Goal: Task Accomplishment & Management: Manage account settings

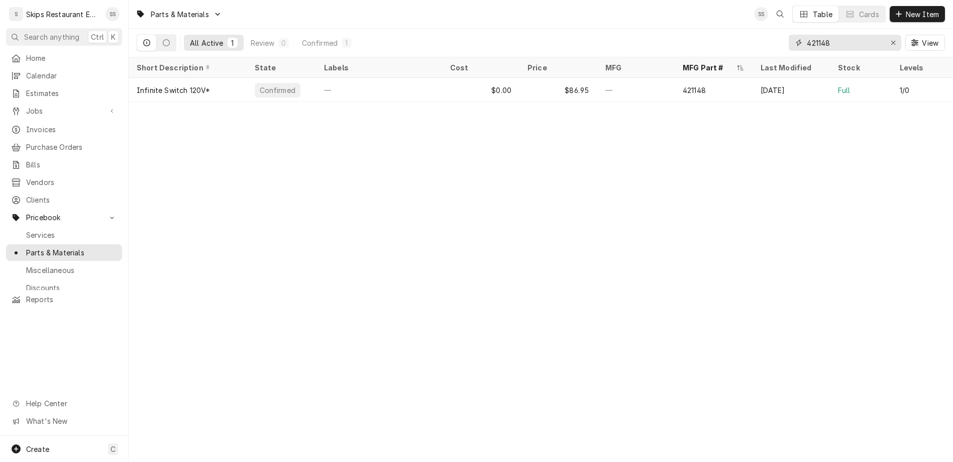
drag, startPoint x: 870, startPoint y: 33, endPoint x: 832, endPoint y: 33, distance: 38.7
click at [832, 35] on input "421148" at bounding box center [844, 43] width 75 height 16
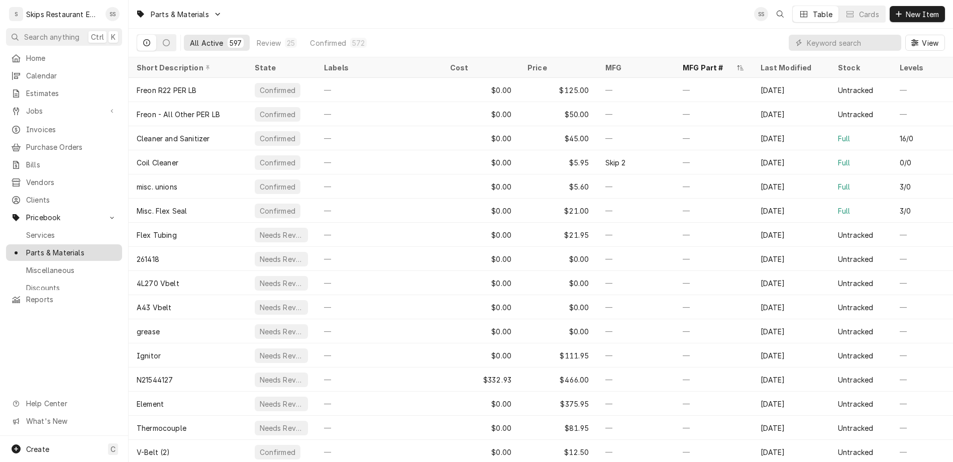
click at [34, 247] on span "Parts & Materials" at bounding box center [71, 252] width 91 height 11
click at [865, 35] on input "Dynamic Content Wrapper" at bounding box center [851, 43] width 89 height 16
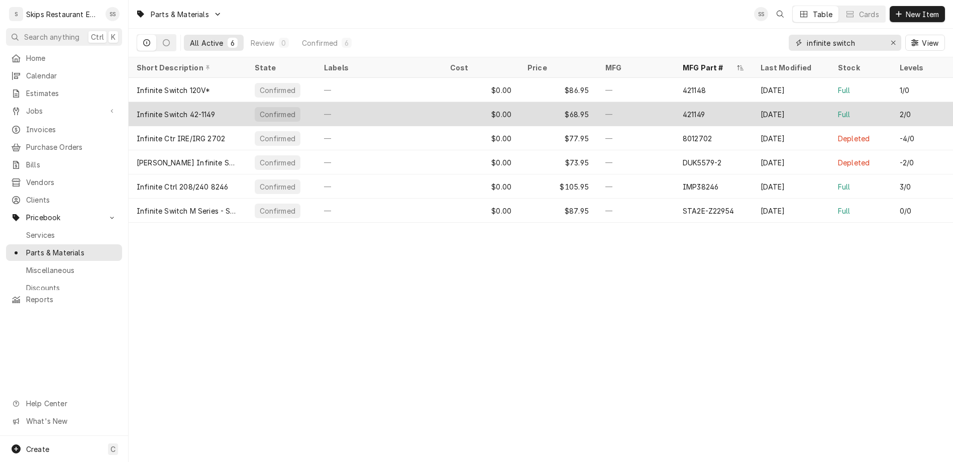
type input "infinite switch"
click at [137, 109] on div "Infinite Switch 42-1149" at bounding box center [176, 114] width 78 height 11
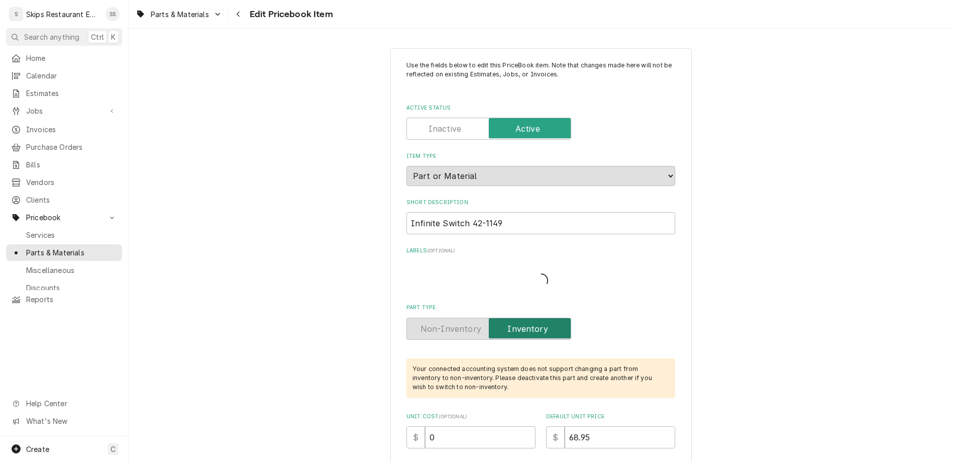
type textarea "x"
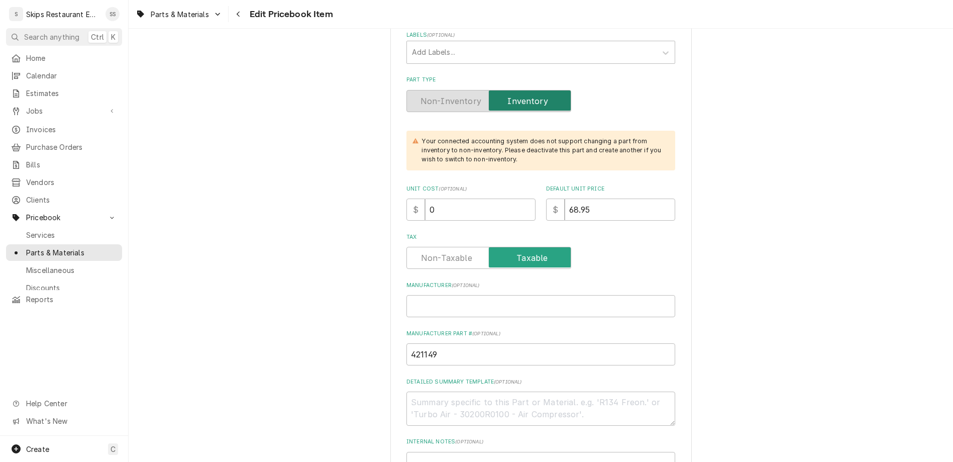
scroll to position [353, 0]
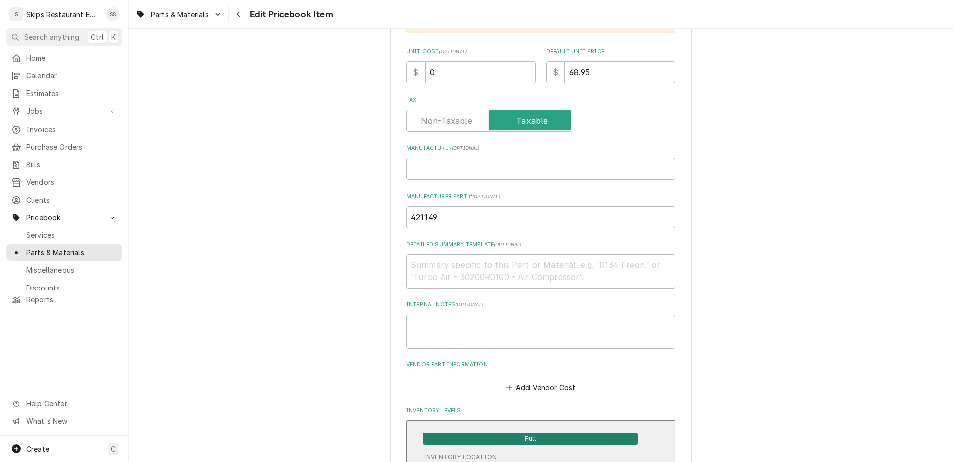
click at [498, 433] on span "Full" at bounding box center [530, 439] width 215 height 12
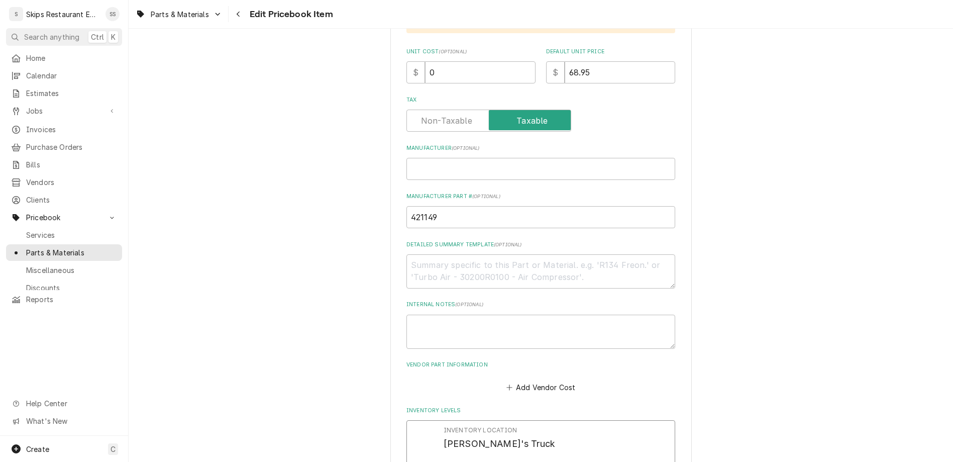
drag, startPoint x: 466, startPoint y: 295, endPoint x: 444, endPoint y: 294, distance: 22.1
type input "0"
type textarea "x"
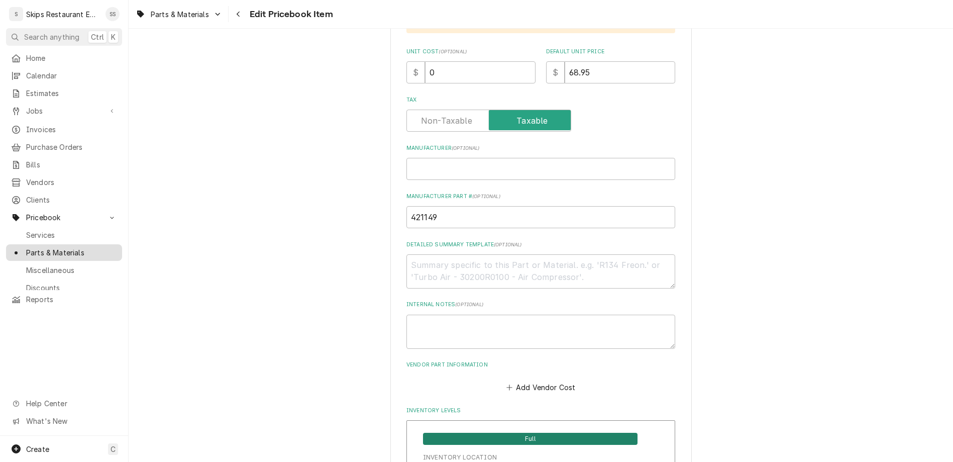
click at [45, 247] on span "Parts & Materials" at bounding box center [71, 252] width 91 height 11
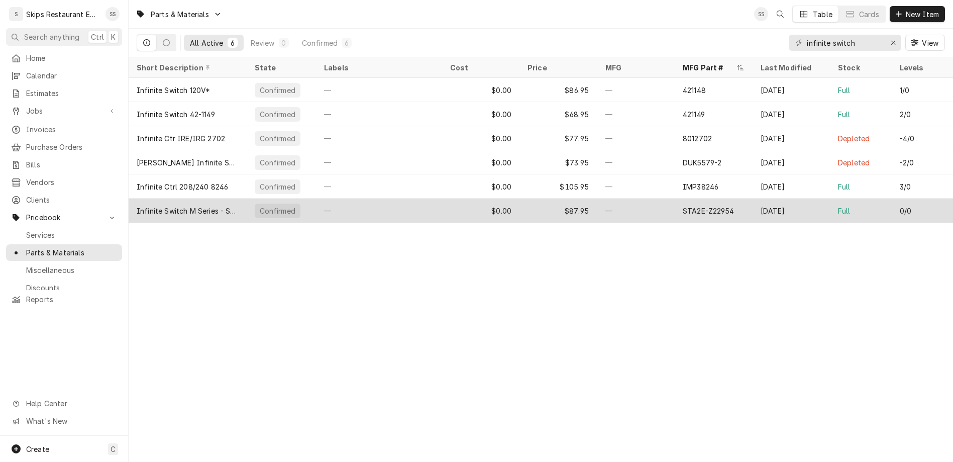
click at [683, 206] on div "STA2E-Z22954" at bounding box center [708, 211] width 51 height 11
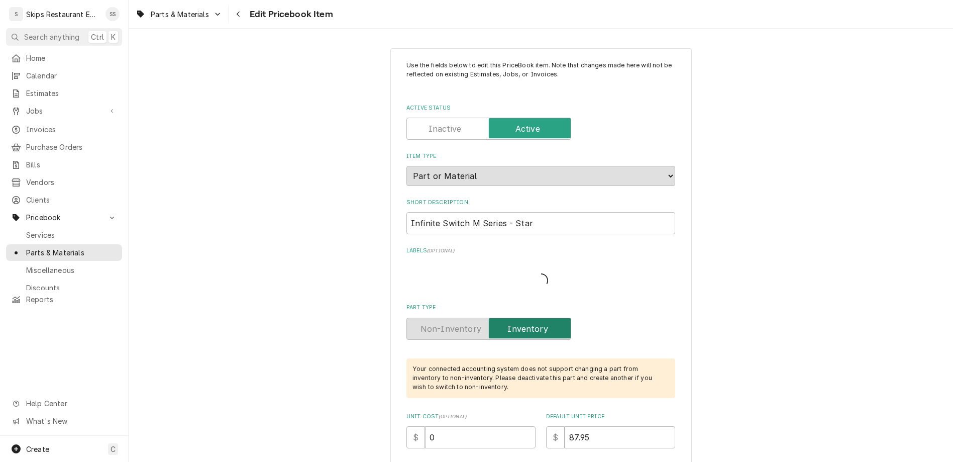
type textarea "x"
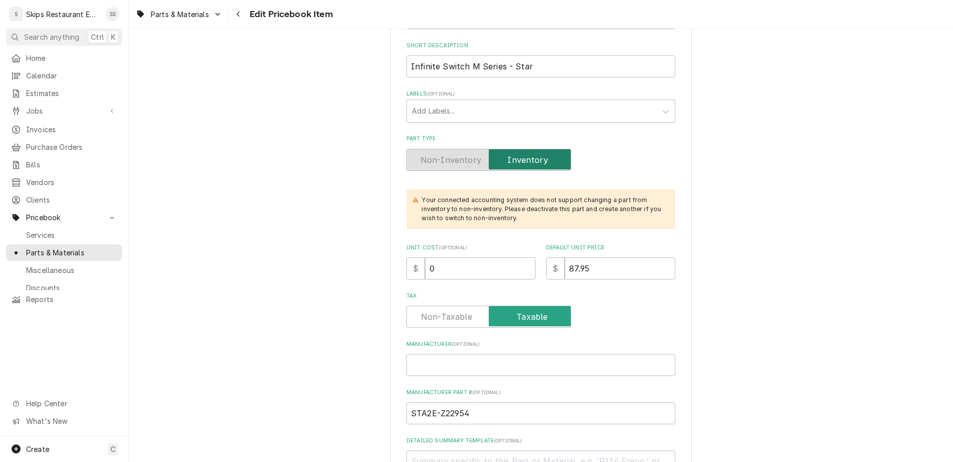
scroll to position [392, 0]
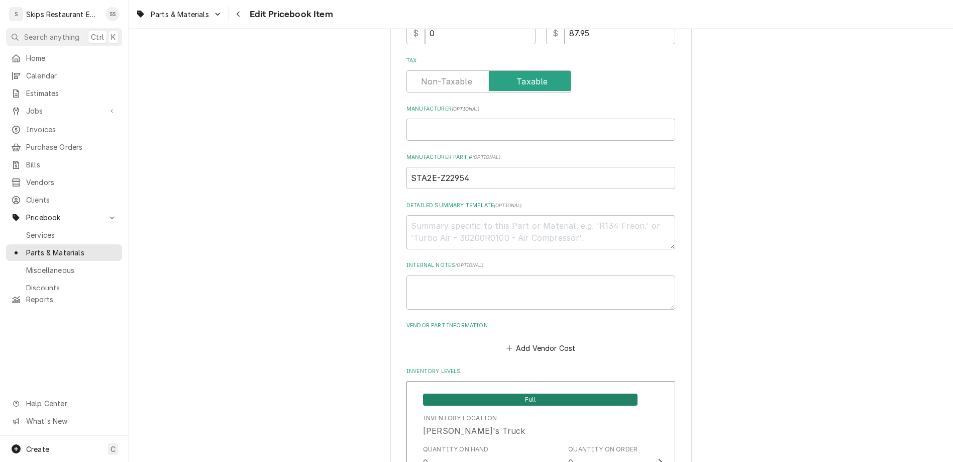
drag, startPoint x: 461, startPoint y: 383, endPoint x: 438, endPoint y: 387, distance: 23.4
type input "1"
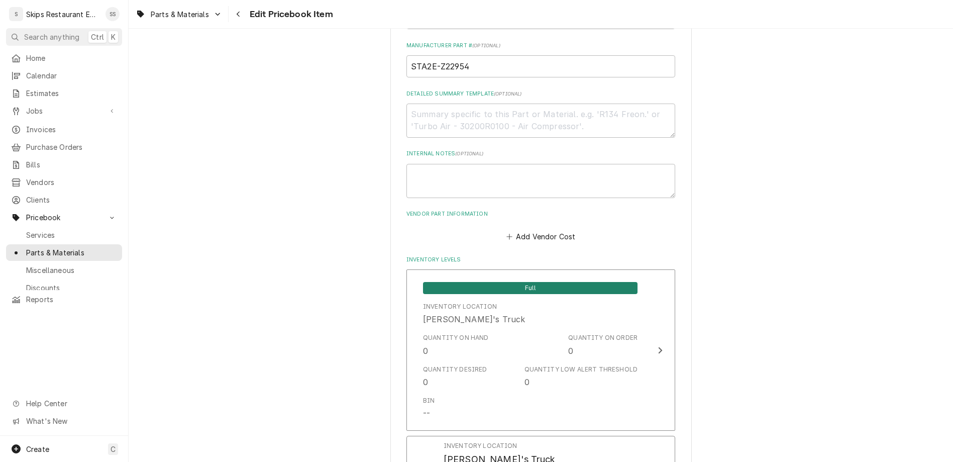
scroll to position [588, 0]
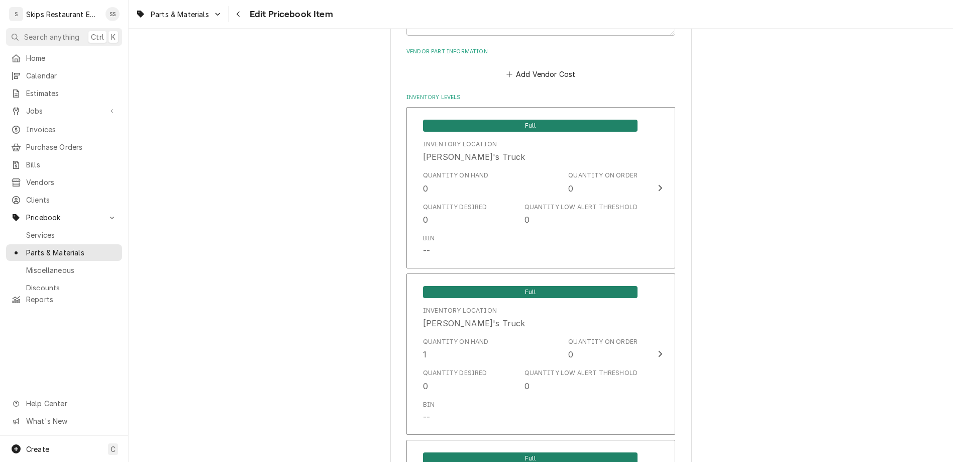
scroll to position [666, 0]
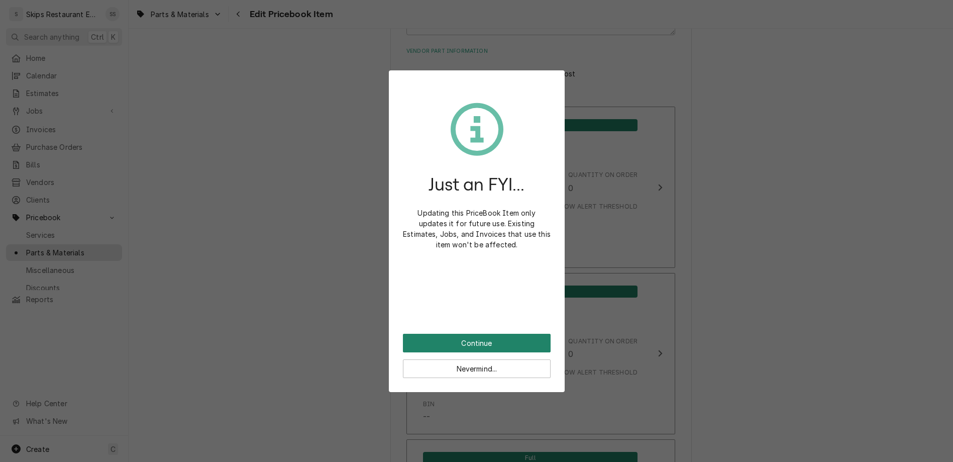
click at [472, 334] on button "Continue" at bounding box center [477, 343] width 148 height 19
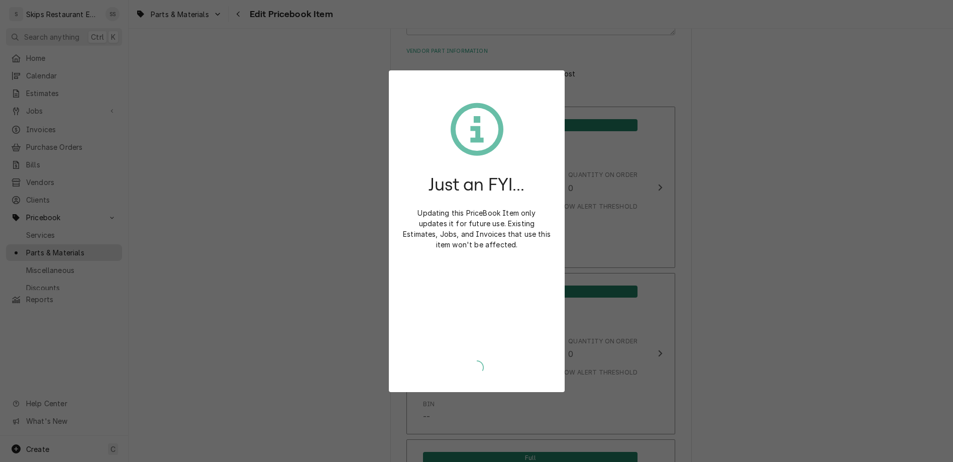
type textarea "x"
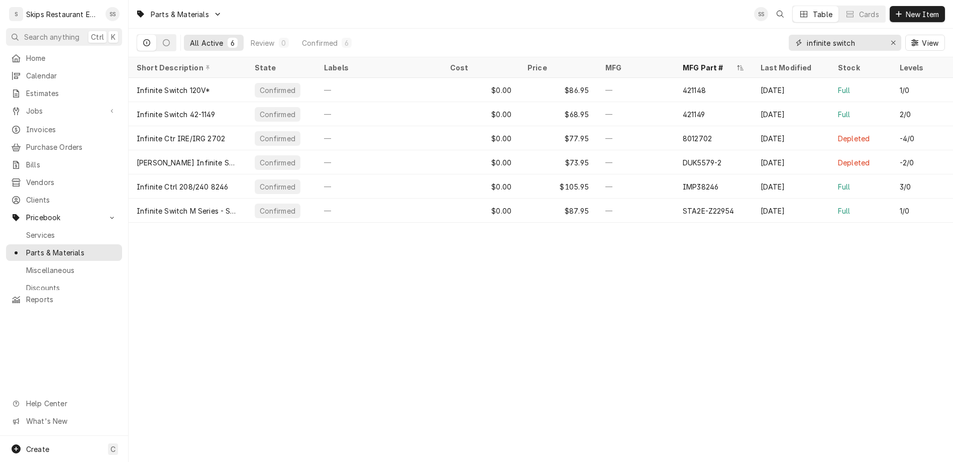
drag, startPoint x: 883, startPoint y: 36, endPoint x: 812, endPoint y: 33, distance: 71.9
click at [812, 35] on input "infinite switch" at bounding box center [844, 43] width 75 height 16
drag, startPoint x: 880, startPoint y: 30, endPoint x: 826, endPoint y: 31, distance: 54.3
click at [826, 35] on input "infinite switch" at bounding box center [844, 43] width 75 height 16
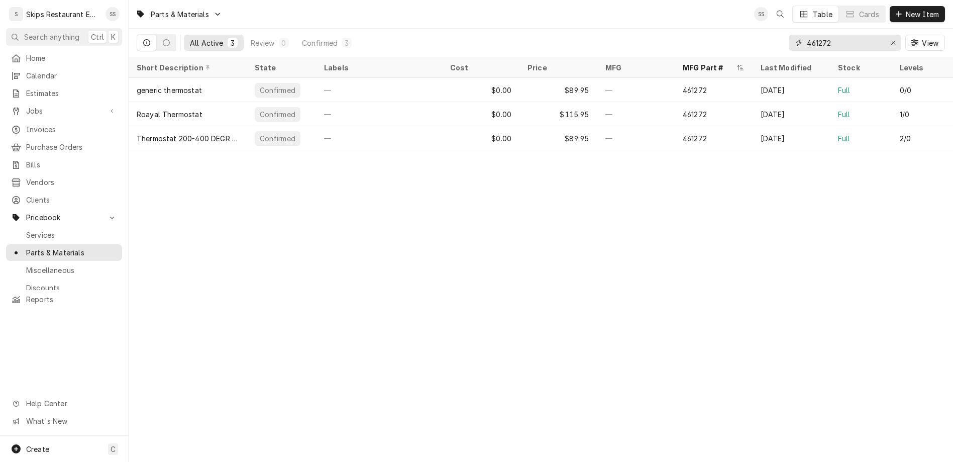
type input "461272"
